Goal: Find specific page/section: Find specific page/section

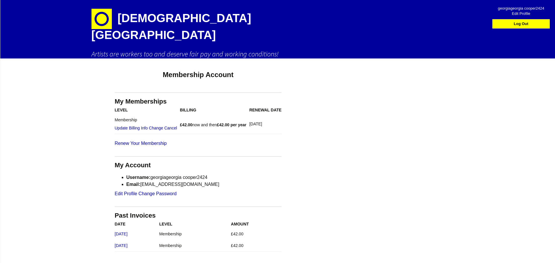
click at [321, 126] on div "Artists' Union England Artists are workers too and deserve fair pay and working…" at bounding box center [278, 184] width 556 height 369
click at [100, 8] on h1 "[DEMOGRAPHIC_DATA][GEOGRAPHIC_DATA]" at bounding box center [193, 25] width 204 height 50
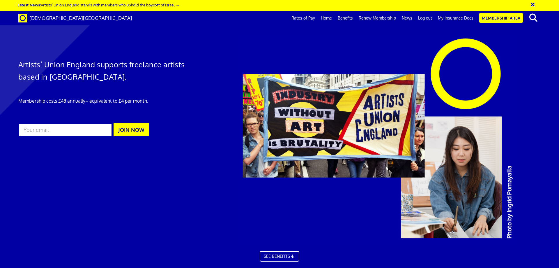
scroll to position [0, 9]
click at [452, 17] on link "My Insurance Docs" at bounding box center [455, 18] width 41 height 15
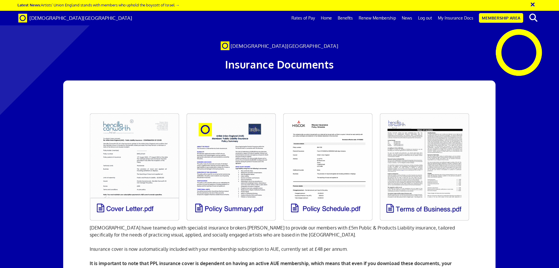
scroll to position [29, 0]
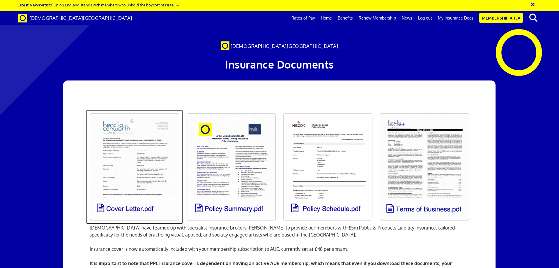
click at [126, 177] on link at bounding box center [134, 167] width 97 height 115
click at [136, 128] on link at bounding box center [134, 167] width 97 height 115
